Goal: Task Accomplishment & Management: Manage account settings

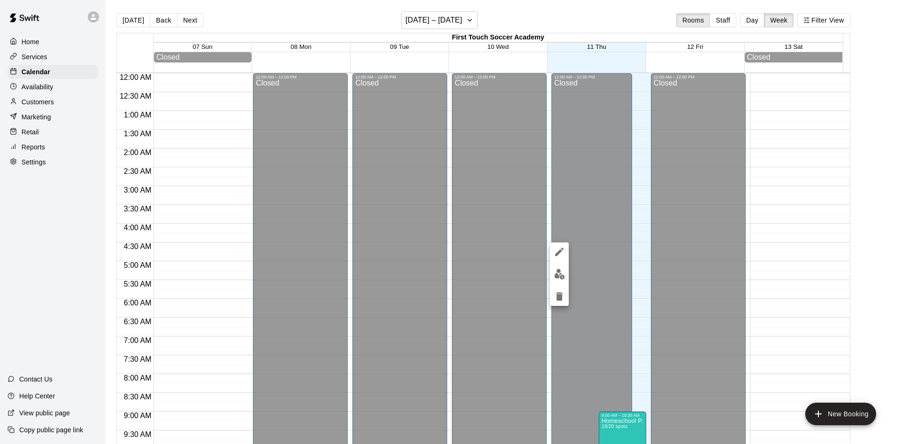
scroll to position [520, 0]
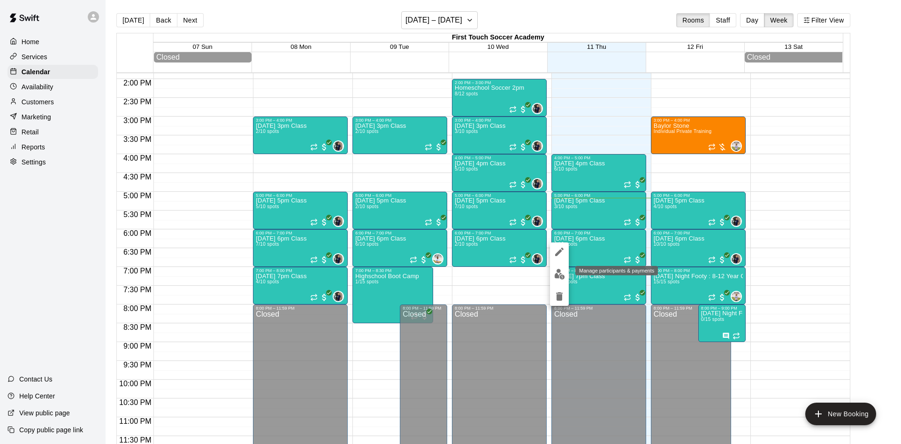
click at [558, 270] on img "edit" at bounding box center [559, 274] width 11 height 11
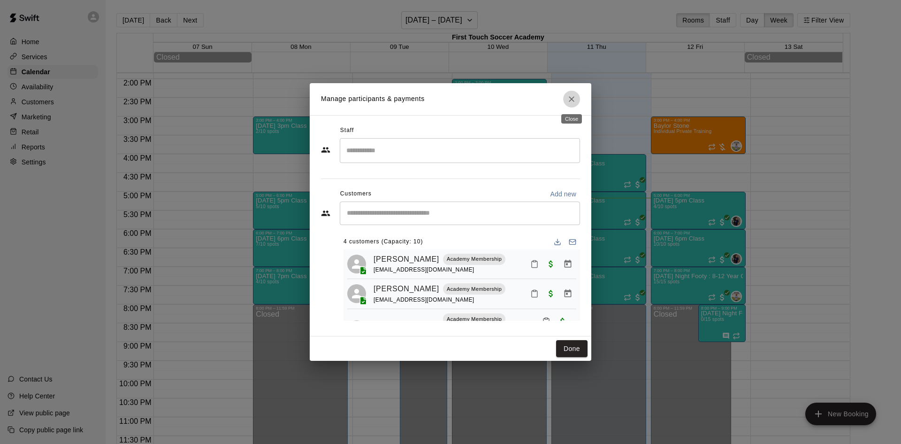
click at [573, 98] on icon "Close" at bounding box center [572, 99] width 6 height 6
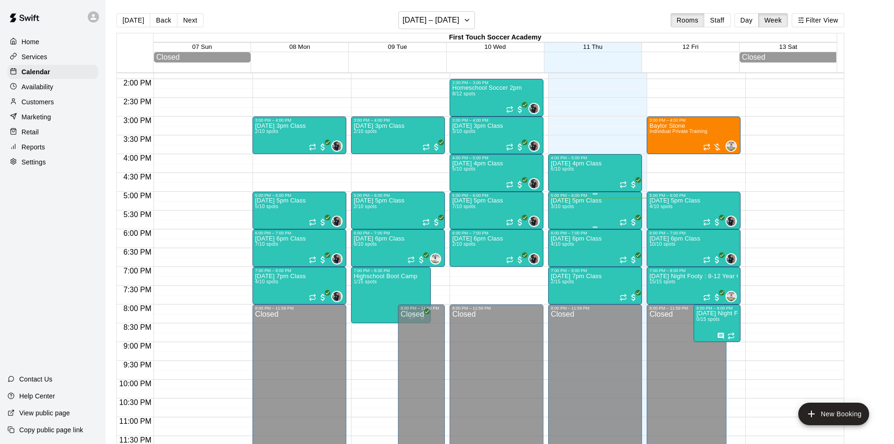
click at [602, 210] on div "[DATE] 5pm Class 3/10 spots" at bounding box center [576, 420] width 51 height 444
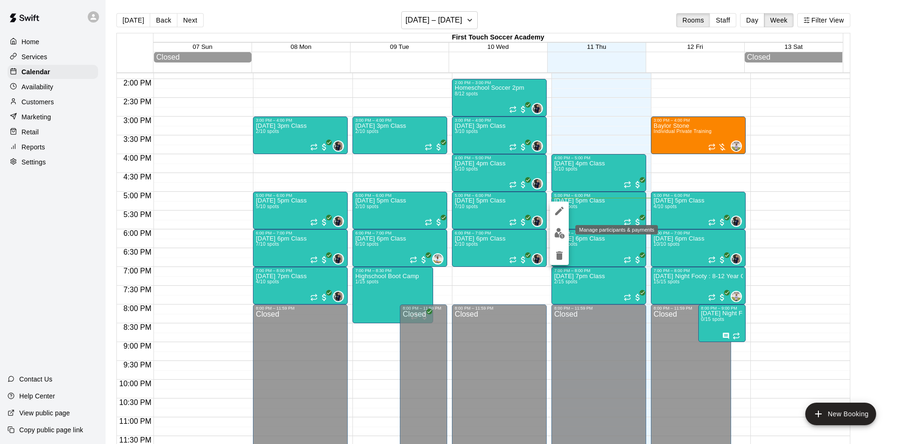
click at [559, 234] on img "edit" at bounding box center [559, 233] width 11 height 11
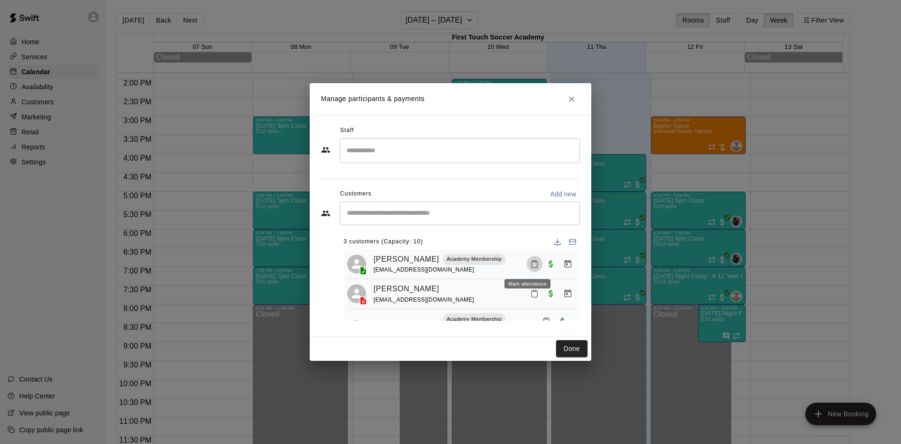
click at [530, 266] on icon "Mark attendance" at bounding box center [534, 264] width 8 height 8
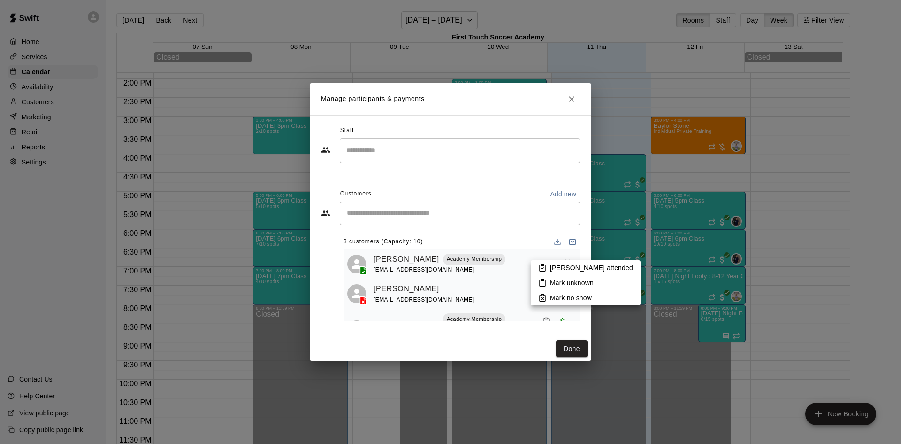
click at [560, 269] on p "[PERSON_NAME] attended" at bounding box center [591, 267] width 83 height 9
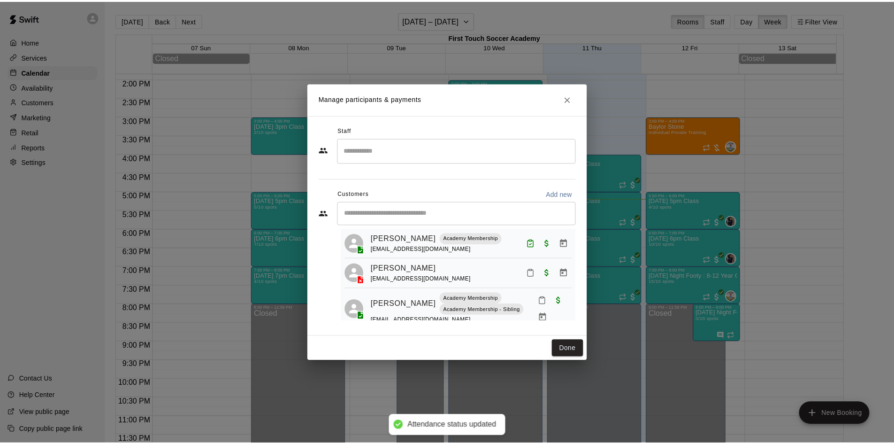
scroll to position [38, 0]
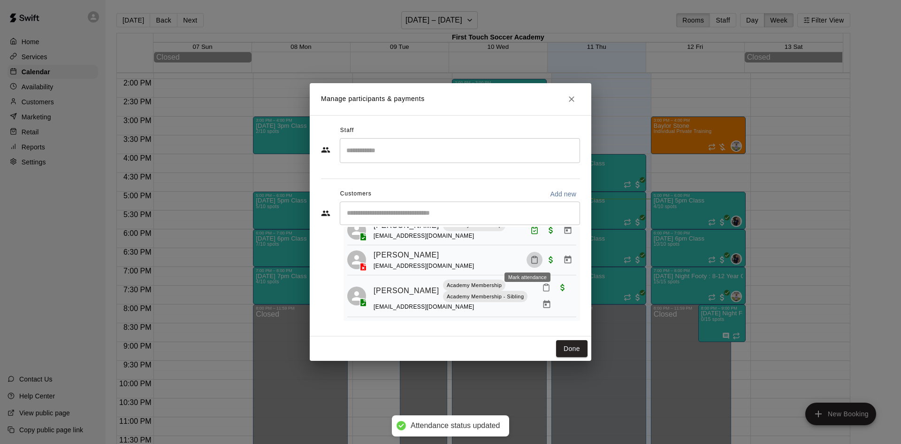
click at [530, 257] on icon "Mark attendance" at bounding box center [534, 259] width 8 height 8
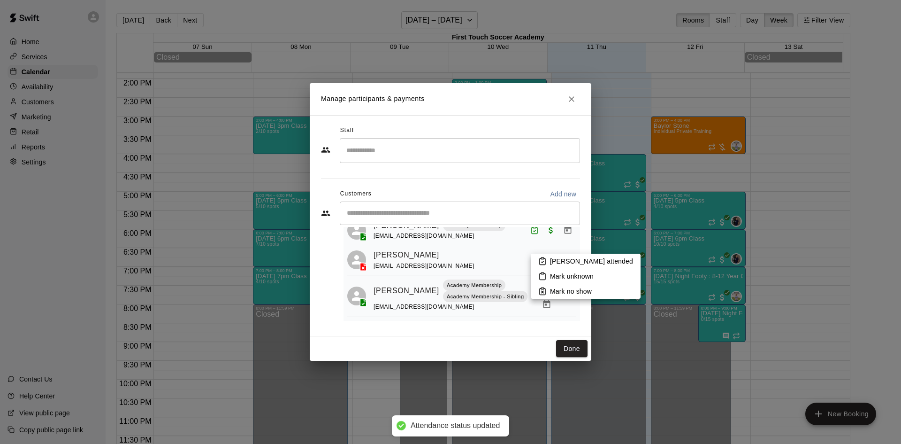
click at [555, 264] on p "[PERSON_NAME] attended" at bounding box center [591, 260] width 83 height 9
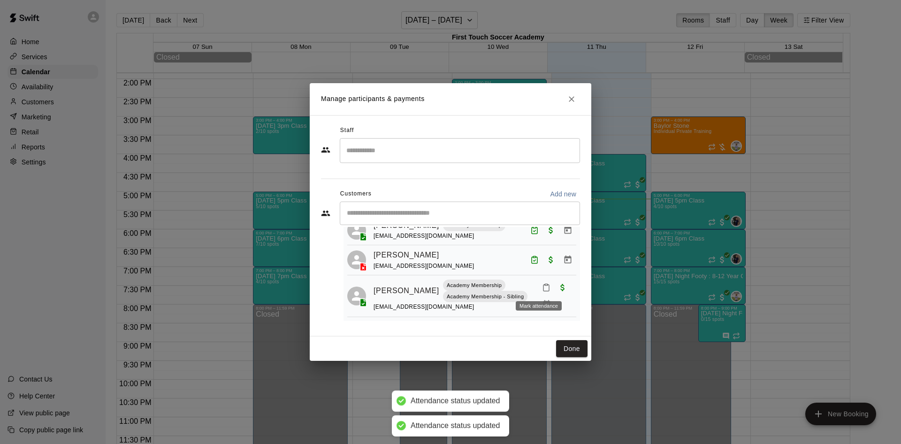
click at [542, 285] on icon "Mark attendance" at bounding box center [546, 287] width 8 height 8
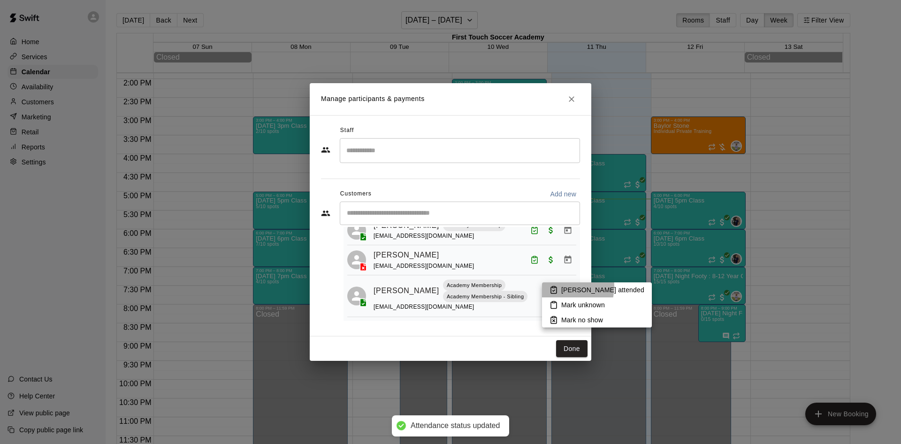
drag, startPoint x: 565, startPoint y: 286, endPoint x: 562, endPoint y: 282, distance: 5.4
click at [566, 286] on p "[PERSON_NAME] attended" at bounding box center [602, 289] width 83 height 9
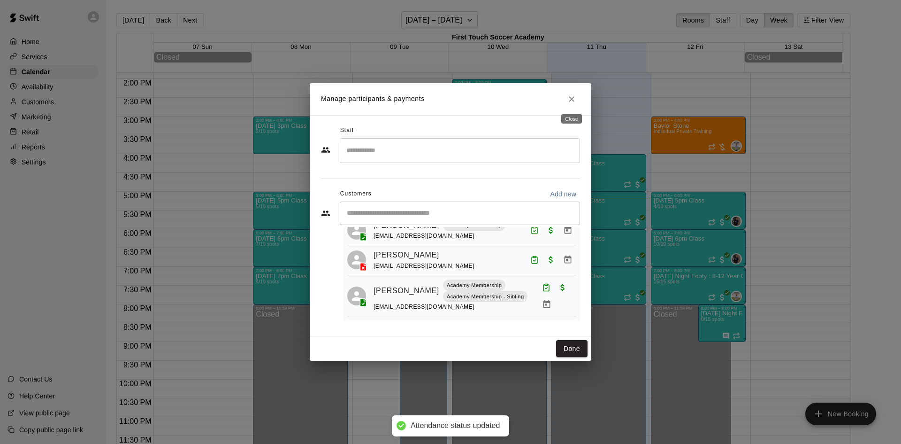
click at [571, 102] on icon "Close" at bounding box center [571, 98] width 9 height 9
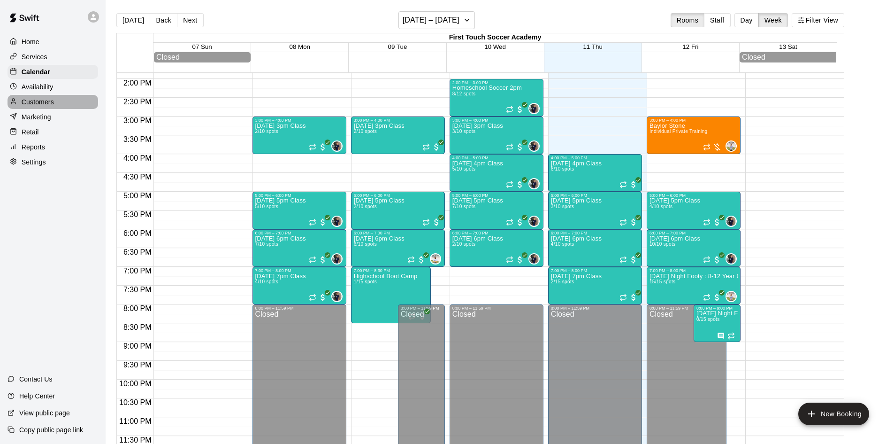
click at [38, 107] on p "Customers" at bounding box center [38, 101] width 32 height 9
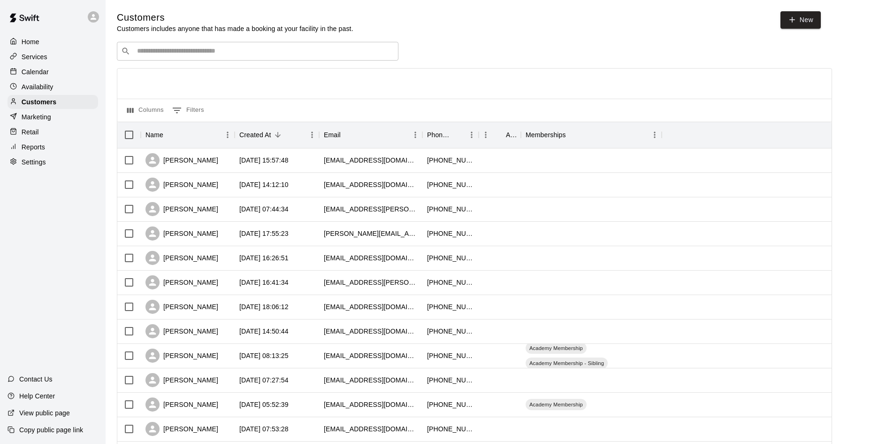
click at [332, 55] on input "Search customers by name or email" at bounding box center [264, 50] width 260 height 9
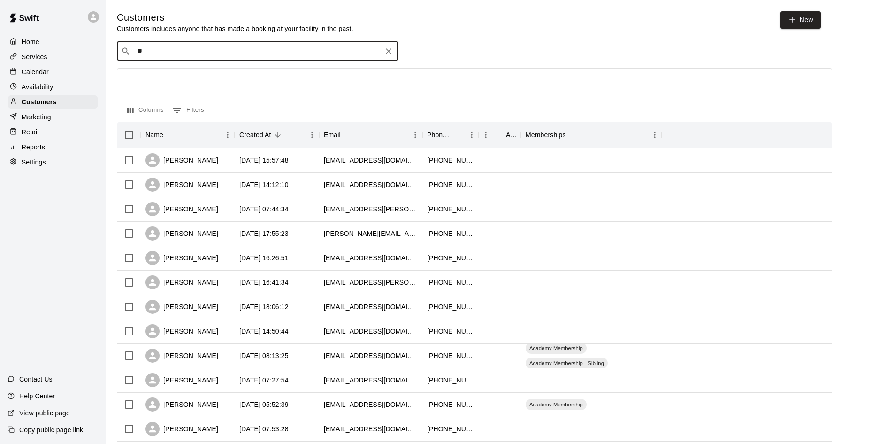
type input "***"
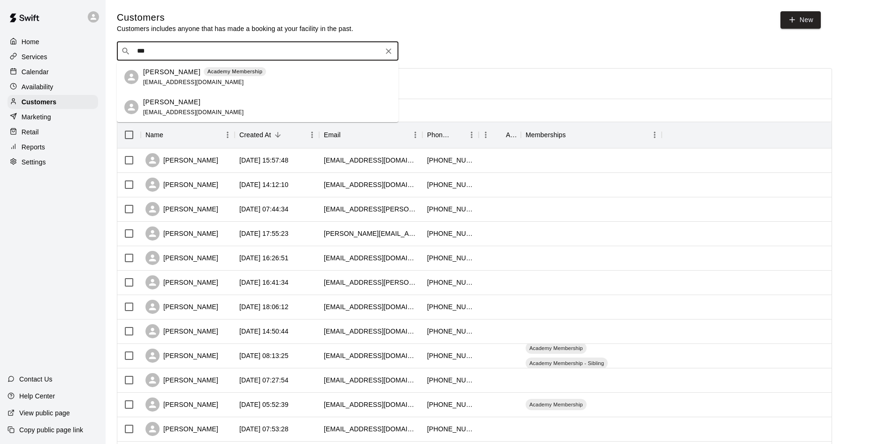
click at [194, 100] on div "[PERSON_NAME]" at bounding box center [193, 102] width 101 height 10
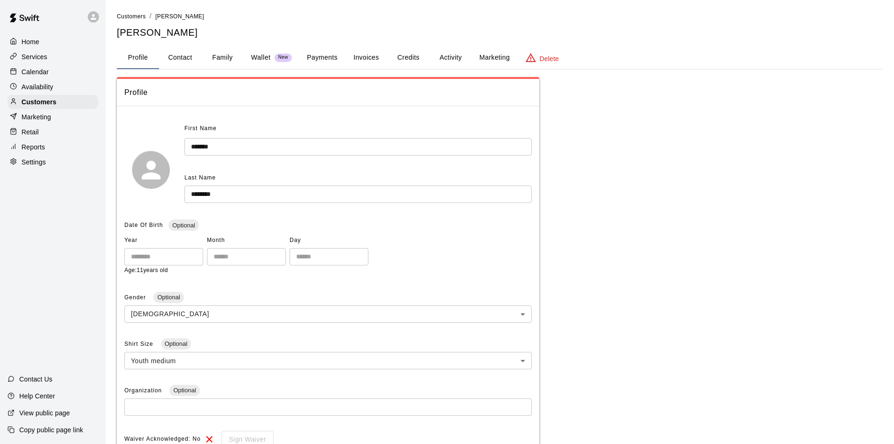
click at [329, 59] on button "Payments" at bounding box center [323, 57] width 46 height 23
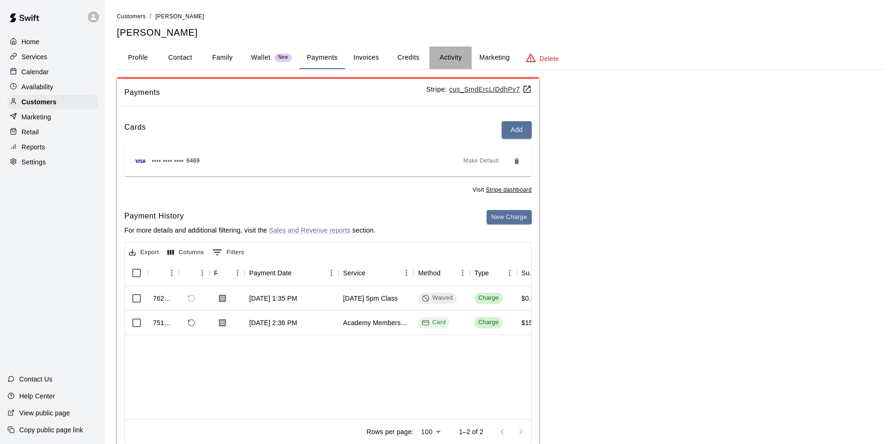
click at [454, 57] on button "Activity" at bounding box center [451, 57] width 42 height 23
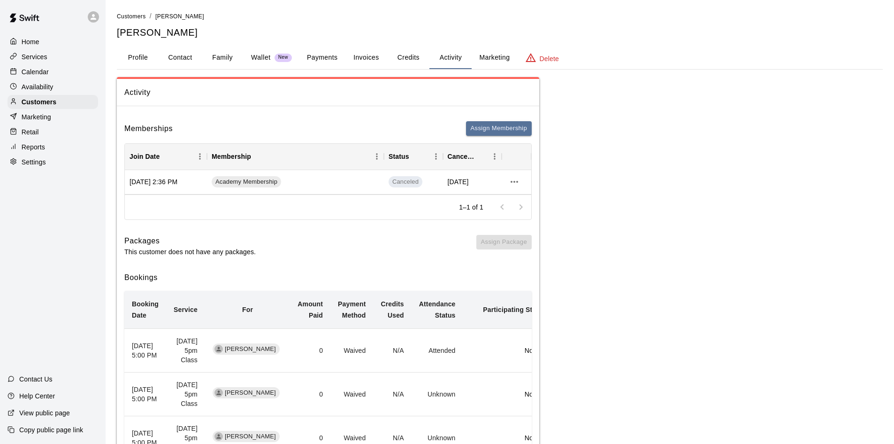
scroll to position [47, 0]
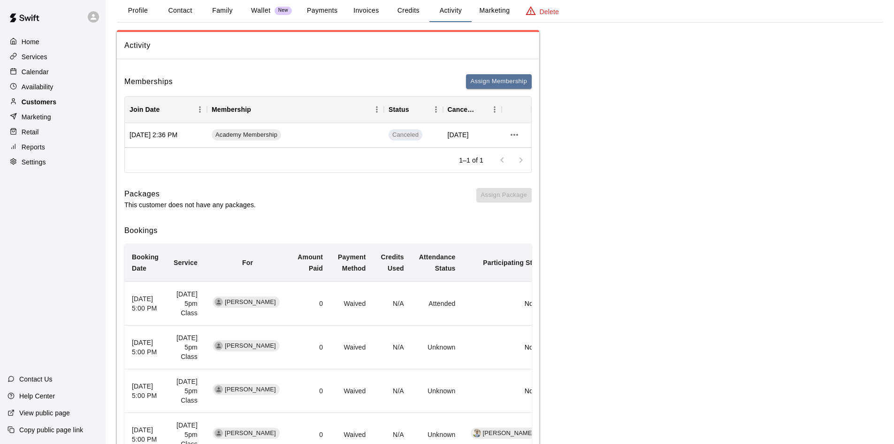
click at [38, 102] on p "Customers" at bounding box center [39, 101] width 35 height 9
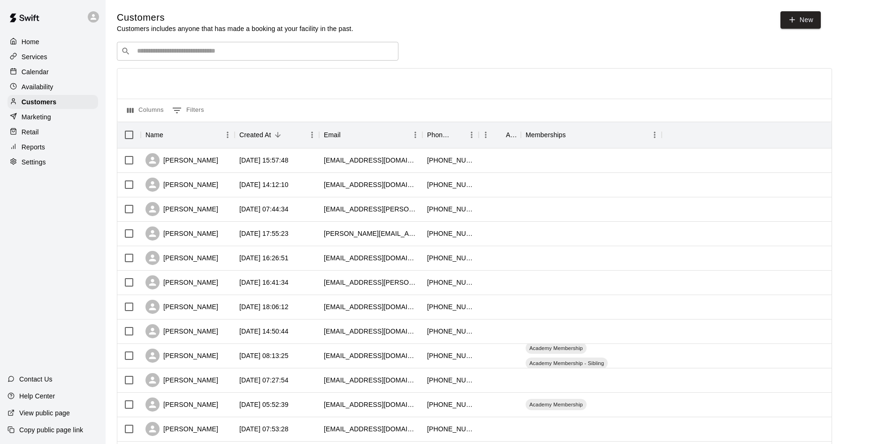
click at [231, 52] on input "Search customers by name or email" at bounding box center [264, 50] width 260 height 9
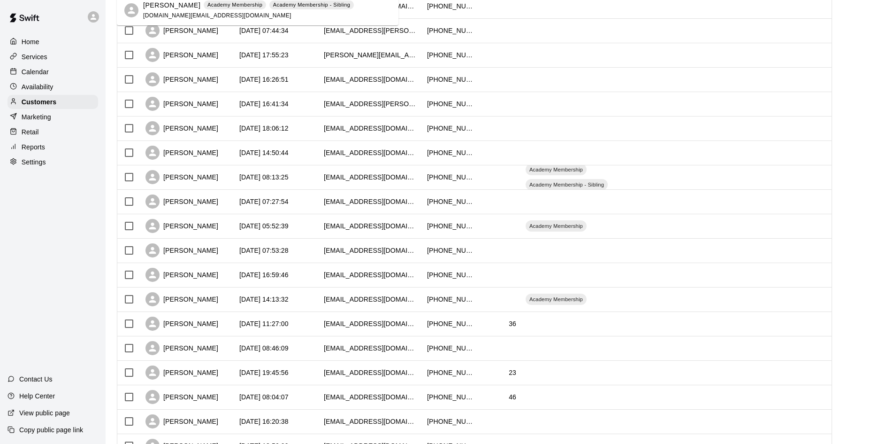
scroll to position [329, 0]
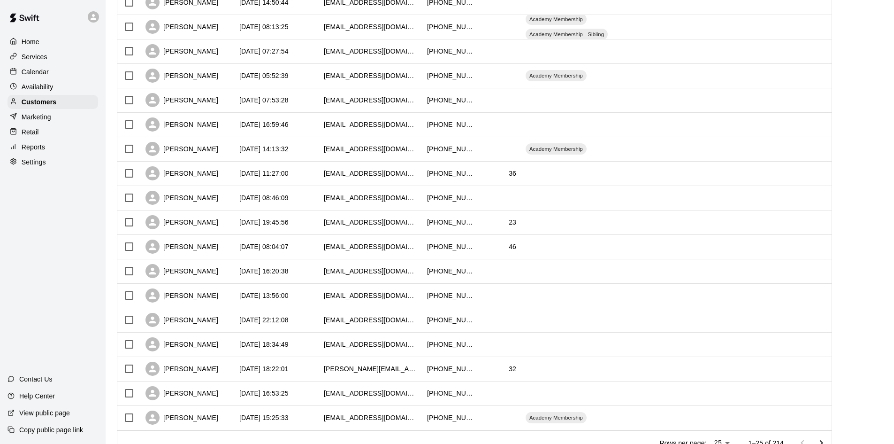
type input "****"
click at [33, 169] on div "Settings" at bounding box center [53, 162] width 91 height 14
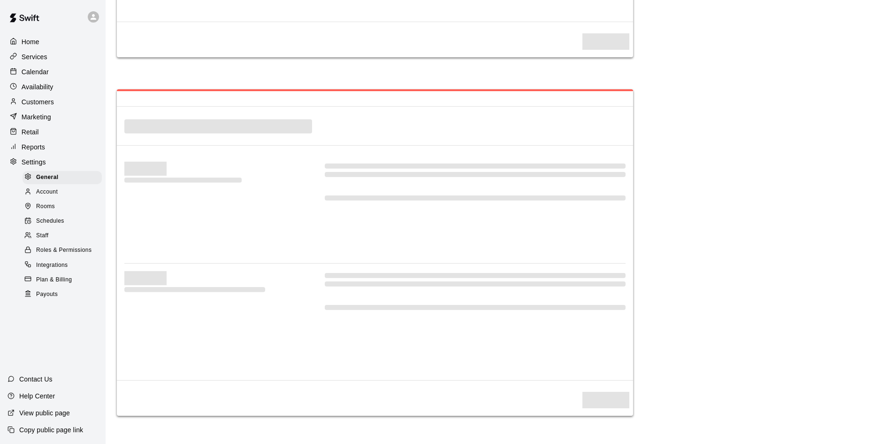
select select "**"
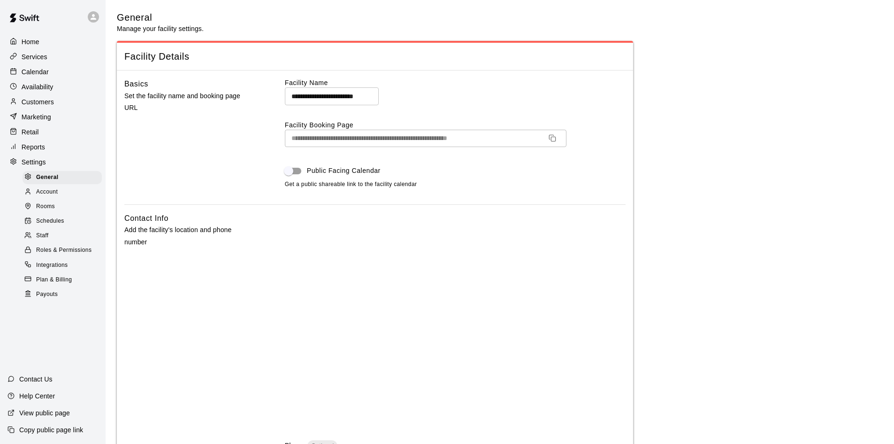
click at [46, 75] on p "Calendar" at bounding box center [35, 71] width 27 height 9
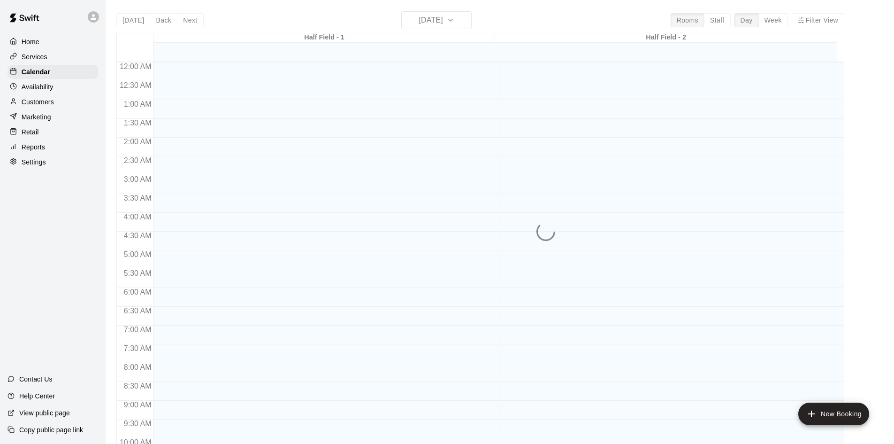
scroll to position [481, 0]
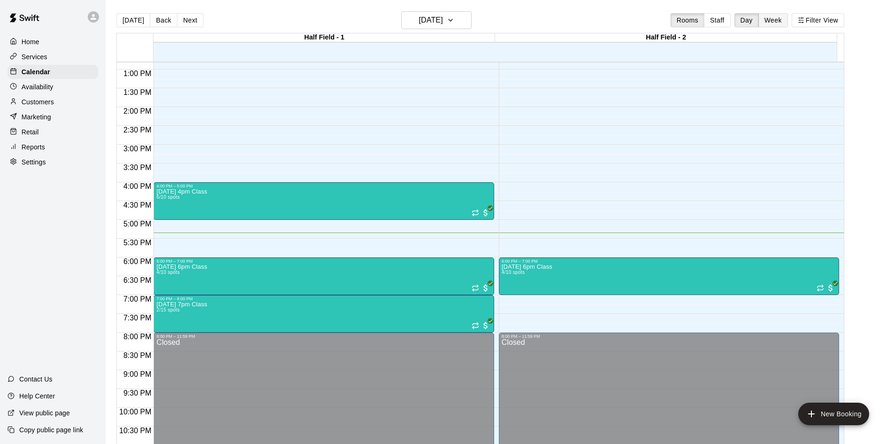
click at [781, 18] on button "Week" at bounding box center [774, 20] width 30 height 14
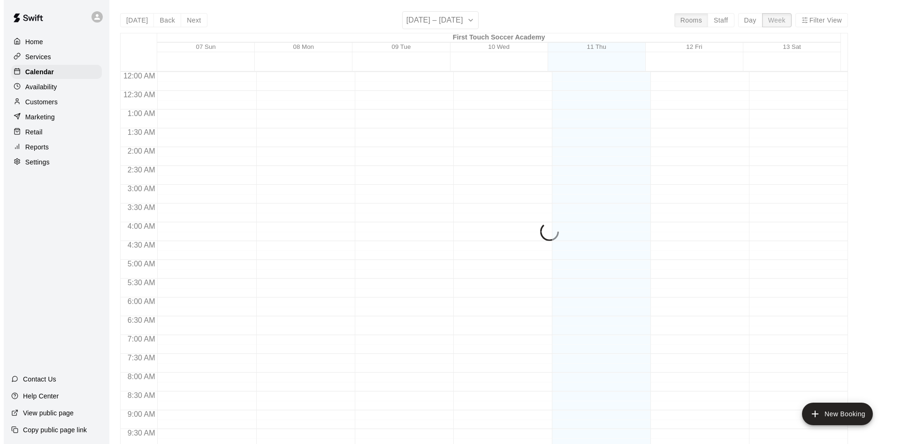
scroll to position [520, 0]
